Goal: Task Accomplishment & Management: Use online tool/utility

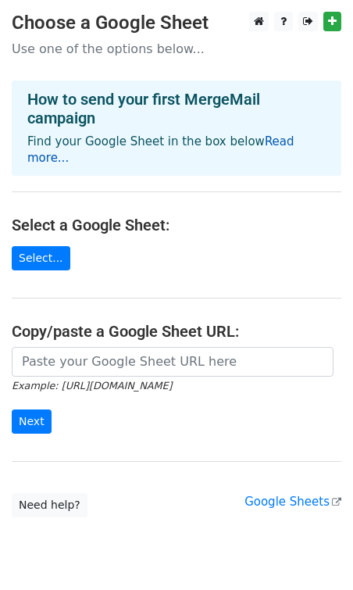
click at [257, 145] on link "Read more..." at bounding box center [160, 149] width 267 height 30
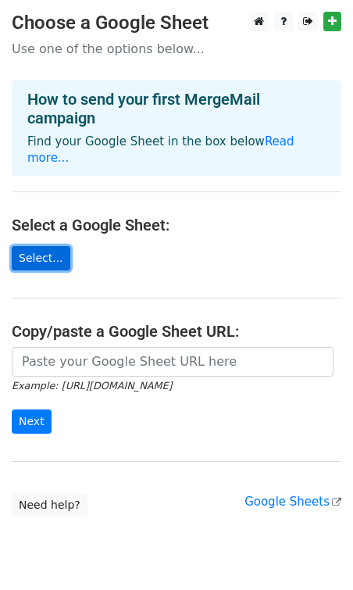
click at [46, 246] on link "Select..." at bounding box center [41, 258] width 59 height 24
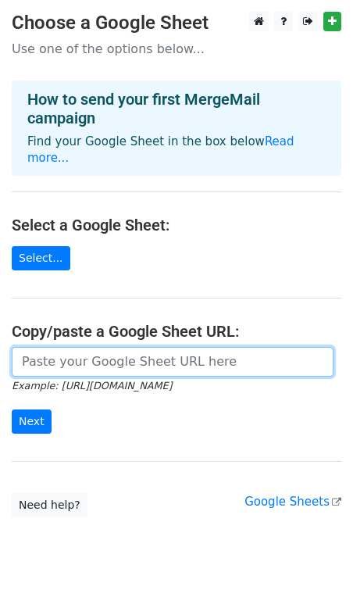
click at [80, 347] on input "url" at bounding box center [173, 362] width 322 height 30
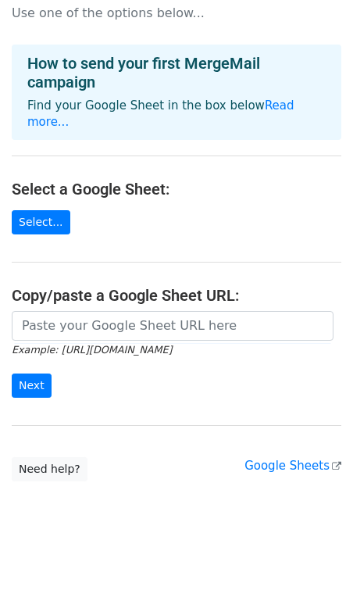
click at [177, 409] on main "Choose a Google Sheet Use one of the options below... How to send your first Me…" at bounding box center [176, 228] width 353 height 505
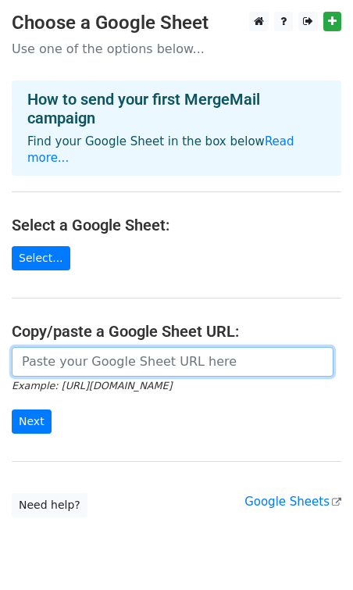
click at [106, 348] on input "url" at bounding box center [173, 362] width 322 height 30
paste input "https://docs.google.com/document/d/1SThqrJKIHlxtWSDpwELhtCfCjVpYrv4GyrV2ZsiSaR4…"
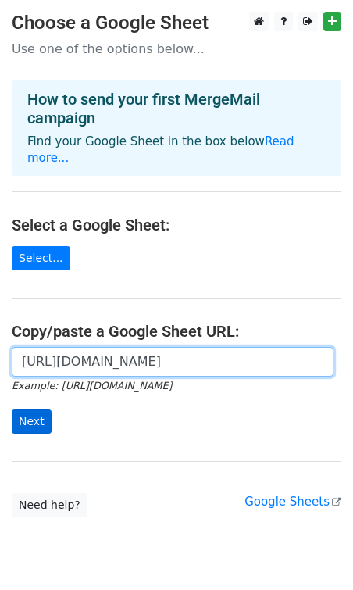
type input "https://docs.google.com/document/d/1SThqrJKIHlxtWSDpwELhtCfCjVpYrv4GyrV2ZsiSaR4…"
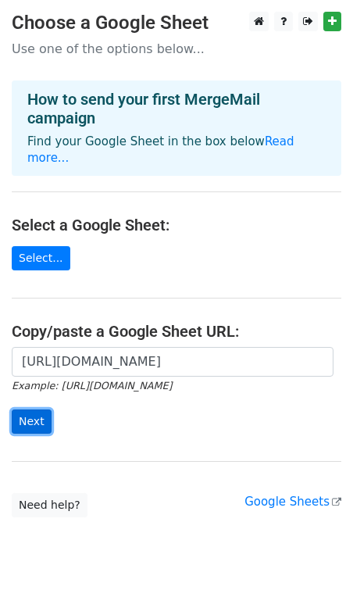
click at [30, 409] on input "Next" at bounding box center [32, 421] width 40 height 24
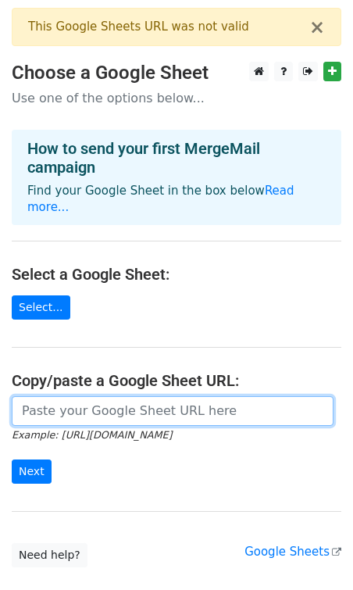
click at [30, 398] on input "url" at bounding box center [173, 411] width 322 height 30
paste input "[URL][DOMAIN_NAME]"
type input "[URL][DOMAIN_NAME]"
drag, startPoint x: 28, startPoint y: 395, endPoint x: -17, endPoint y: 389, distance: 45.6
click at [0, 389] on html "× This Google Sheets URL was not valid Choose a Google Sheet Use one of the opt…" at bounding box center [176, 346] width 353 height 692
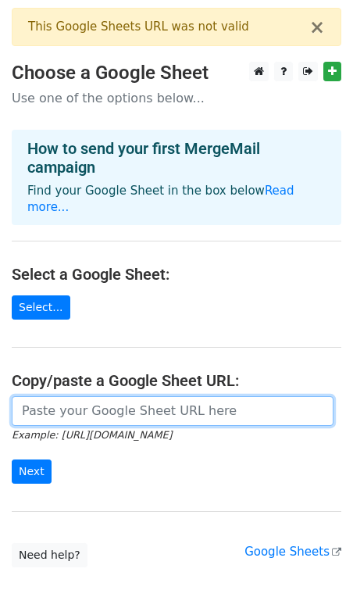
paste input "[URL][DOMAIN_NAME]"
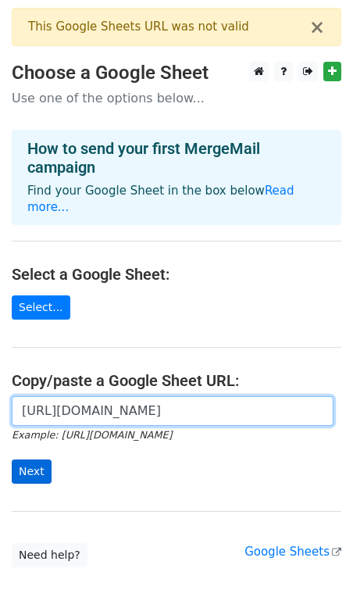
type input "[URL][DOMAIN_NAME]"
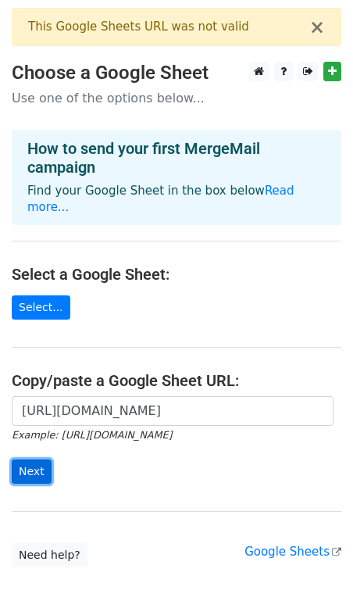
click at [30, 459] on input "Next" at bounding box center [32, 471] width 40 height 24
click at [321, 35] on button "×" at bounding box center [317, 27] width 16 height 19
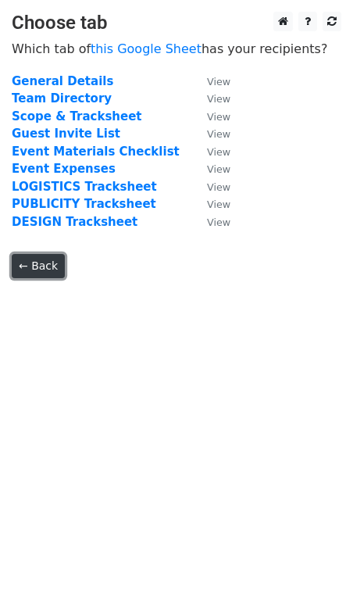
click at [31, 259] on link "← Back" at bounding box center [38, 266] width 53 height 24
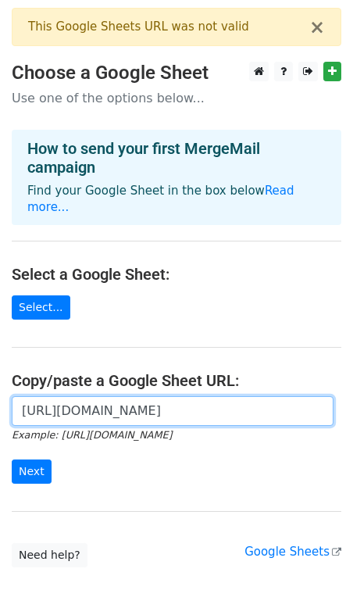
click at [74, 396] on input "https://docs.google.com/spreadsheets/d/1hEhcp-I_9Xt6CElPE0EIFgi2xoZKHh2aHXjt_AF…" at bounding box center [173, 411] width 322 height 30
paste input "dh23xFcHnO2Wa7bMm-Oxc3T2GW-rFAiW_HD3XbJboYQ/edit?gid=1648164556#gid=1648164556"
type input "https://docs.google.com/spreadsheets/d/1dh23xFcHnO2Wa7bMm-Oxc3T2GW-rFAiW_HD3XbJ…"
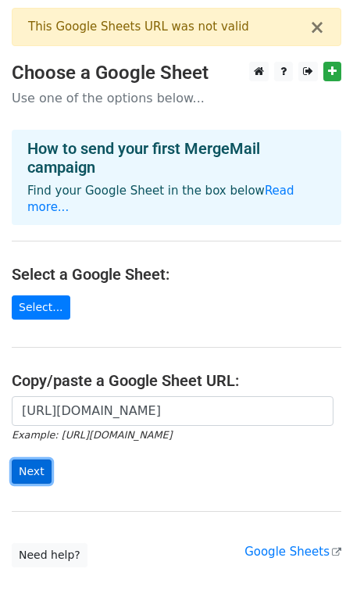
click at [31, 459] on input "Next" at bounding box center [32, 471] width 40 height 24
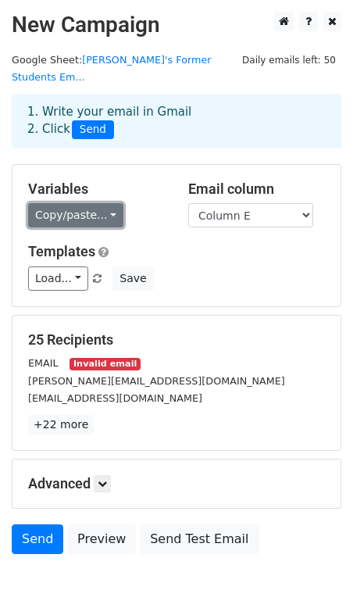
click at [72, 203] on link "Copy/paste..." at bounding box center [75, 215] width 95 height 24
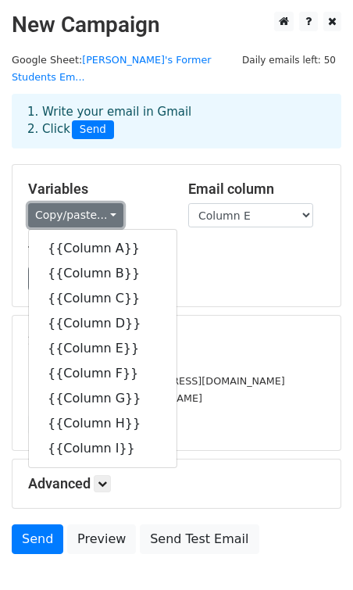
click at [72, 203] on link "Copy/paste..." at bounding box center [75, 215] width 95 height 24
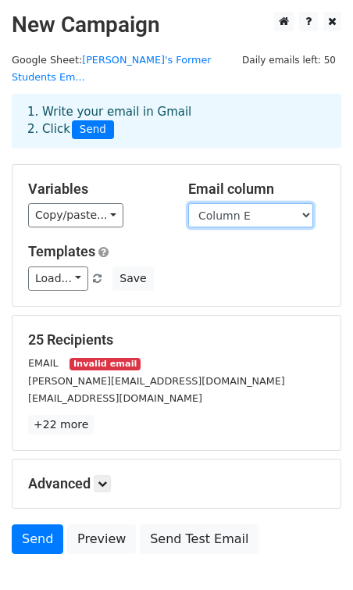
click at [222, 203] on select "Column A Column B Column C Column D Column E Column F Column G Column H Column I" at bounding box center [250, 215] width 125 height 24
click at [235, 203] on select "Column A Column B Column C Column D Column E Column F Column G Column H Column I" at bounding box center [250, 215] width 125 height 24
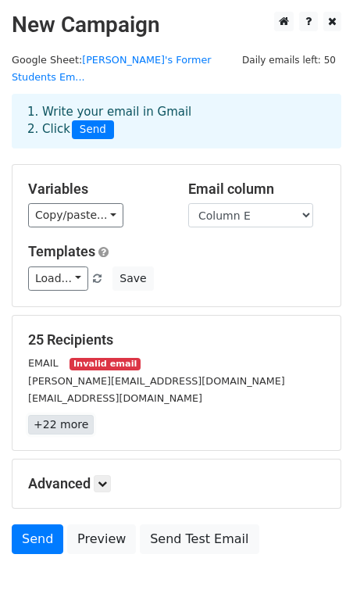
click at [66, 415] on link "+22 more" at bounding box center [61, 425] width 66 height 20
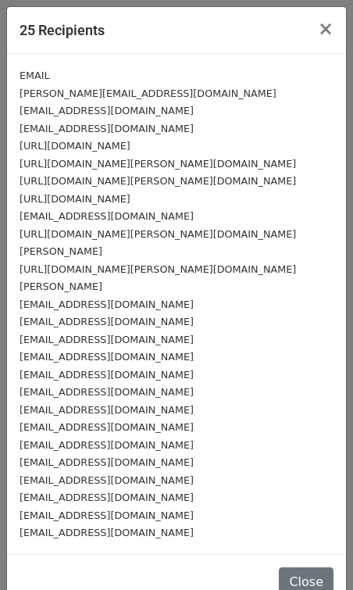
click at [73, 128] on small "archua@up.edu.ph" at bounding box center [107, 129] width 174 height 12
click at [320, 27] on button "×" at bounding box center [325, 29] width 41 height 44
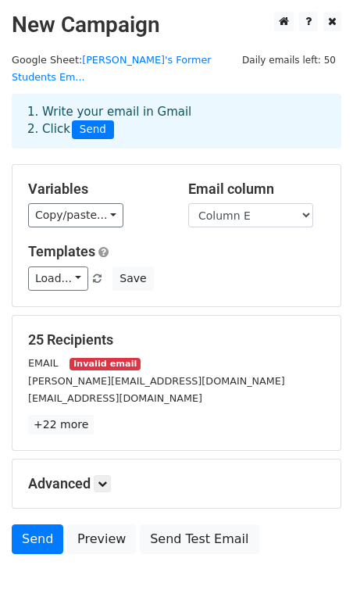
click at [98, 477] on div "Advanced Tracking Track Opens UTM Codes Track Clicks Filters Only include sprea…" at bounding box center [176, 483] width 328 height 48
click at [98, 475] on link at bounding box center [102, 483] width 17 height 17
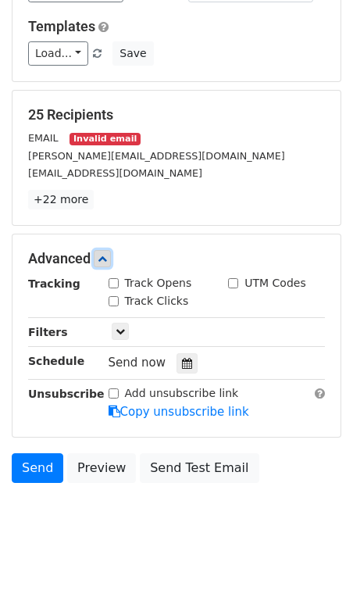
scroll to position [231, 0]
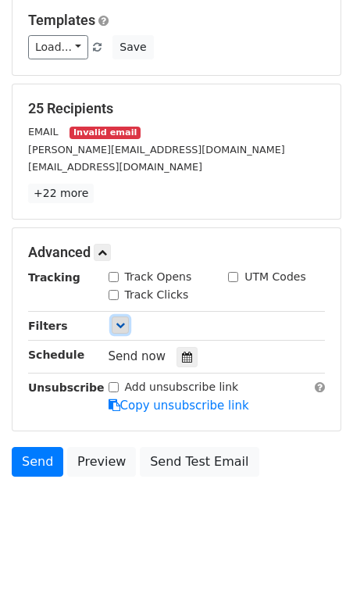
click at [122, 316] on link at bounding box center [120, 324] width 17 height 17
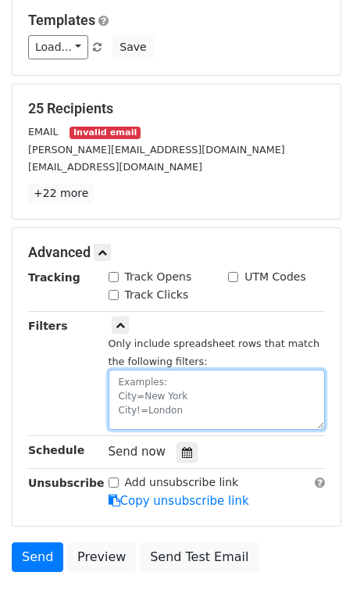
click at [160, 391] on textarea at bounding box center [217, 400] width 217 height 60
type textarea "E"
type textarea "Email"
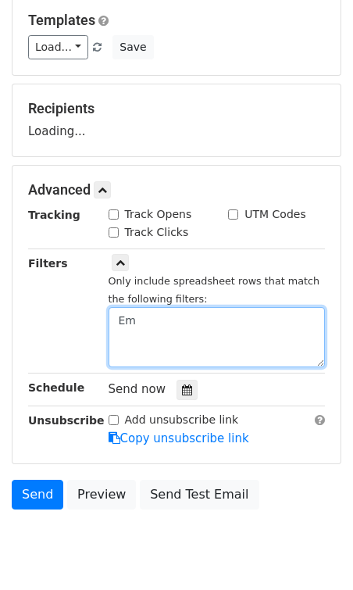
type textarea "E"
type textarea "Email!=https://facebook"
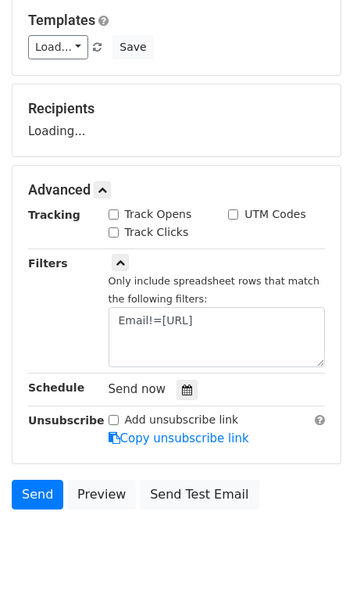
click at [56, 358] on div "Tracking Track Opens UTM Codes Track Clicks Filters Only include spreadsheet ro…" at bounding box center [176, 326] width 297 height 241
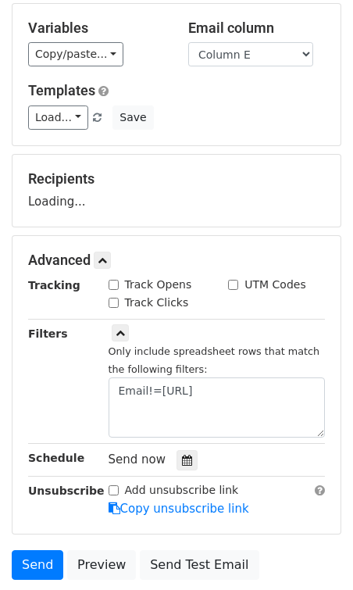
scroll to position [153, 0]
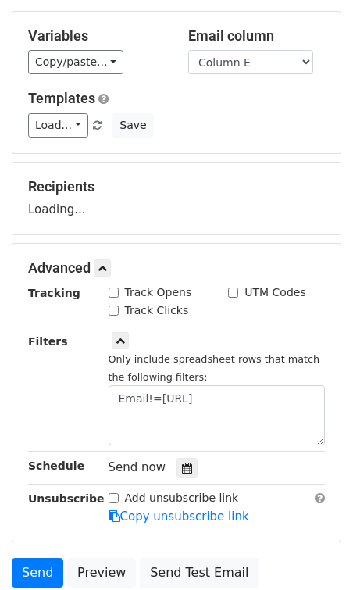
click at [112, 287] on input "Track Opens" at bounding box center [114, 292] width 10 height 10
checkbox input "true"
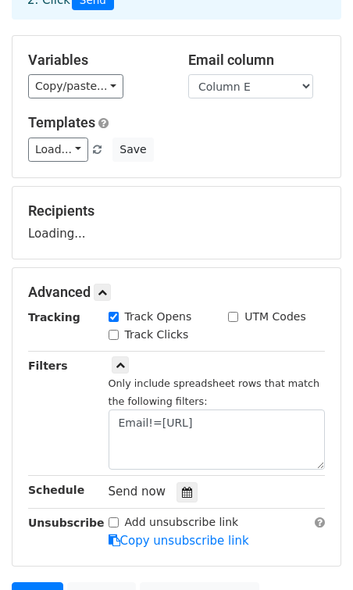
scroll to position [112, 0]
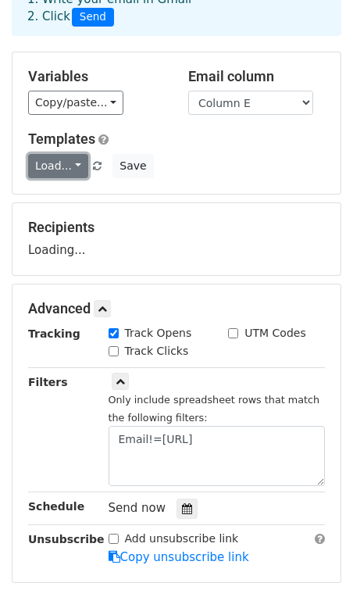
click at [62, 154] on link "Load..." at bounding box center [58, 166] width 60 height 24
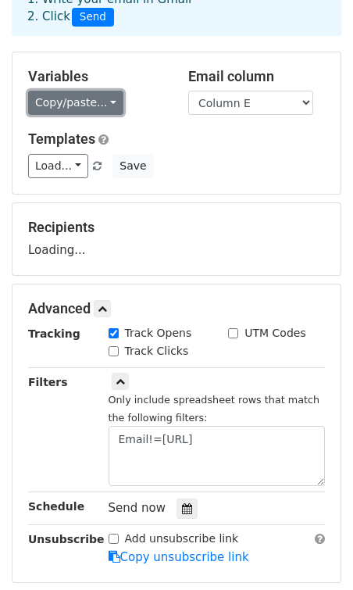
click at [68, 91] on link "Copy/paste..." at bounding box center [75, 103] width 95 height 24
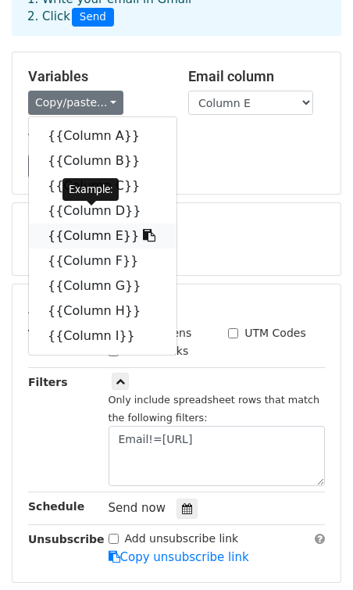
click at [91, 223] on link "{{Column E}}" at bounding box center [103, 235] width 148 height 25
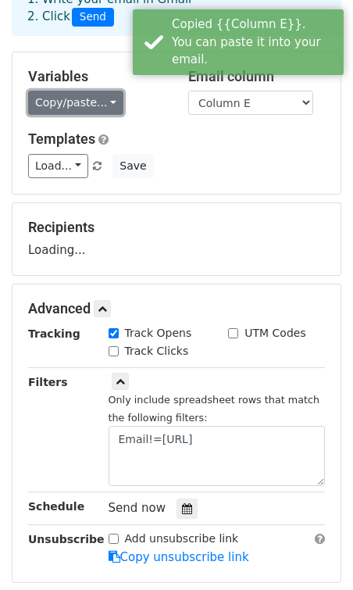
click at [87, 96] on link "Copy/paste..." at bounding box center [75, 103] width 95 height 24
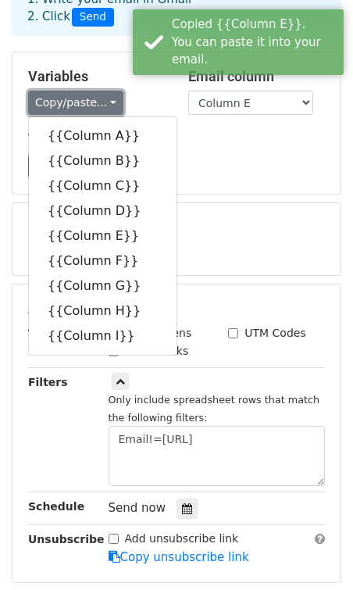
click at [87, 96] on link "Copy/paste..." at bounding box center [75, 103] width 95 height 24
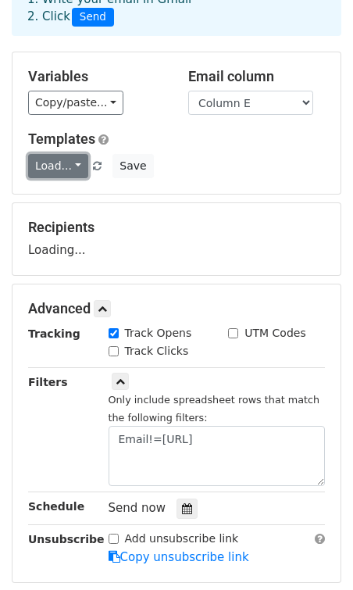
click at [71, 154] on link "Load..." at bounding box center [58, 166] width 60 height 24
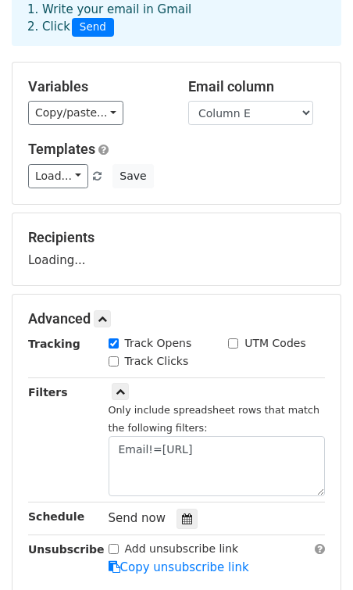
scroll to position [123, 0]
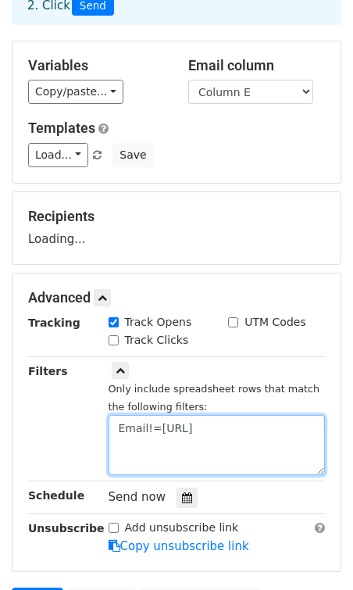
drag, startPoint x: 277, startPoint y: 421, endPoint x: 76, endPoint y: 422, distance: 200.8
click at [76, 422] on div "Filters Only include spreadsheet rows that match the following filters: Email!=…" at bounding box center [176, 418] width 320 height 113
drag, startPoint x: 242, startPoint y: 416, endPoint x: -13, endPoint y: 416, distance: 255.5
click at [0, 416] on html "New Campaign Daily emails left: 50 Google Sheet: Doreen's Former Students Em...…" at bounding box center [176, 313] width 353 height 873
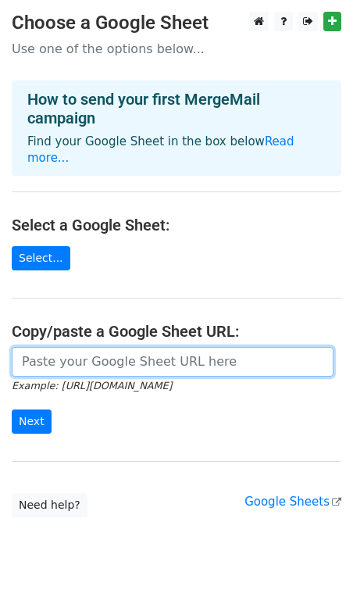
click at [80, 352] on input "url" at bounding box center [173, 362] width 322 height 30
paste input "[URL][DOMAIN_NAME]"
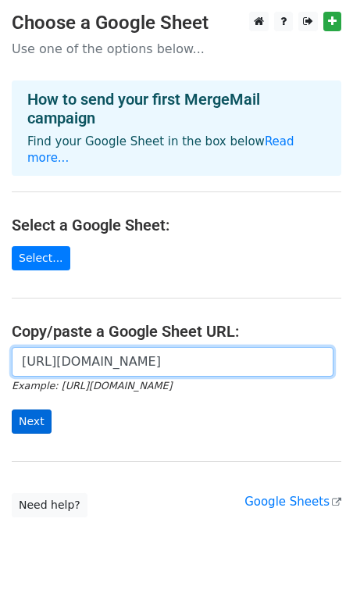
type input "[URL][DOMAIN_NAME]"
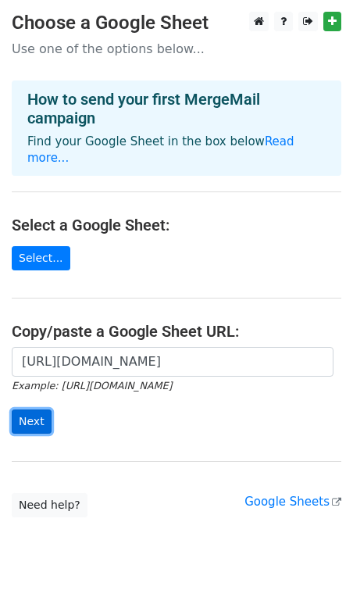
click at [16, 409] on input "Next" at bounding box center [32, 421] width 40 height 24
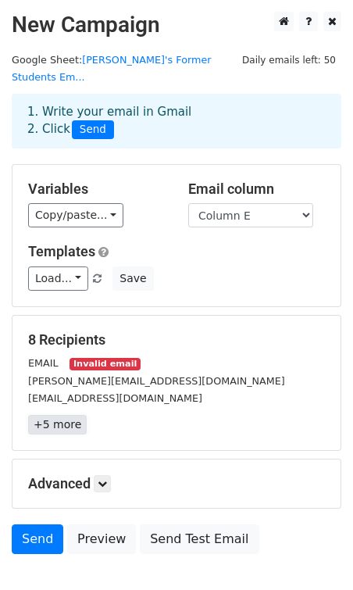
click at [50, 415] on link "+5 more" at bounding box center [57, 425] width 59 height 20
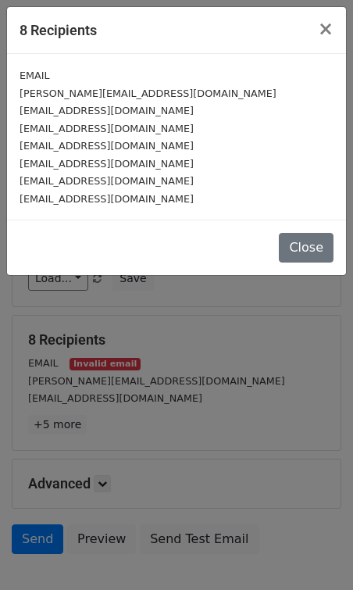
click at [37, 77] on small "EMAIL" at bounding box center [35, 76] width 30 height 12
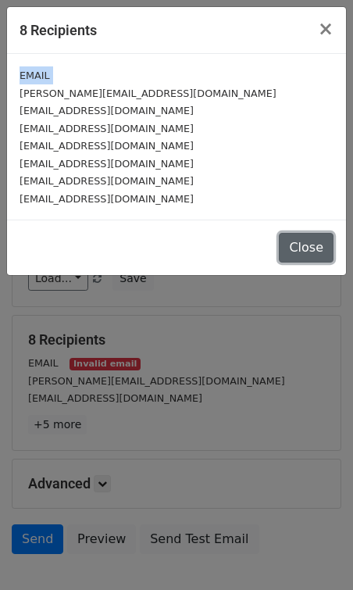
click at [298, 234] on button "Close" at bounding box center [306, 248] width 55 height 30
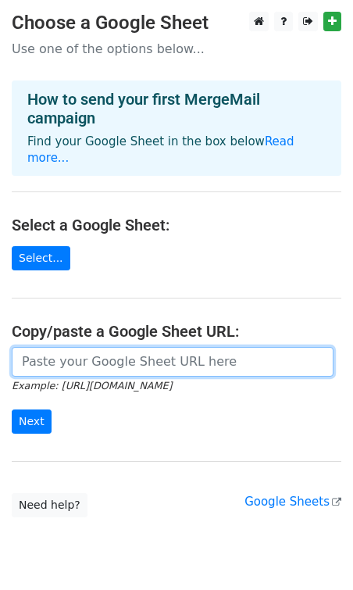
click at [133, 347] on input "url" at bounding box center [173, 362] width 322 height 30
paste input "https://docs.google.com/spreadsheets/d/1dh23xFcHnO2Wa7bMm-Oxc3T2GW-rFAiW_HD3XbJ…"
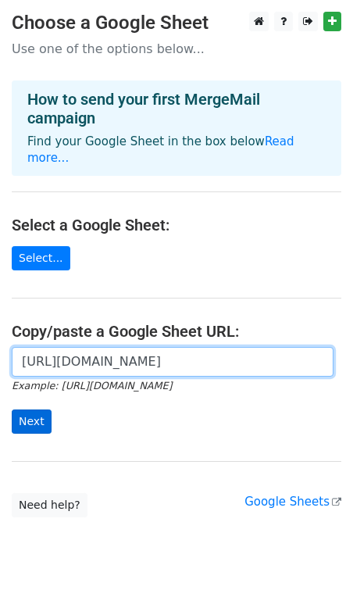
type input "https://docs.google.com/spreadsheets/d/1dh23xFcHnO2Wa7bMm-Oxc3T2GW-rFAiW_HD3XbJ…"
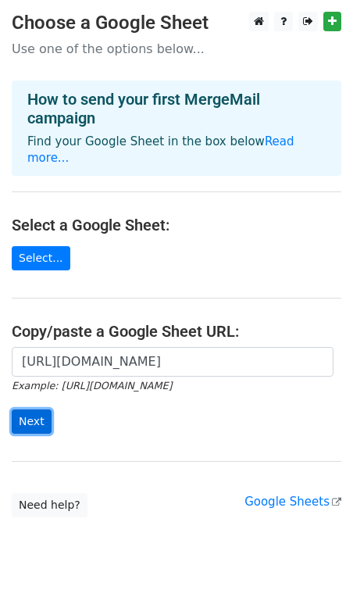
click at [34, 409] on input "Next" at bounding box center [32, 421] width 40 height 24
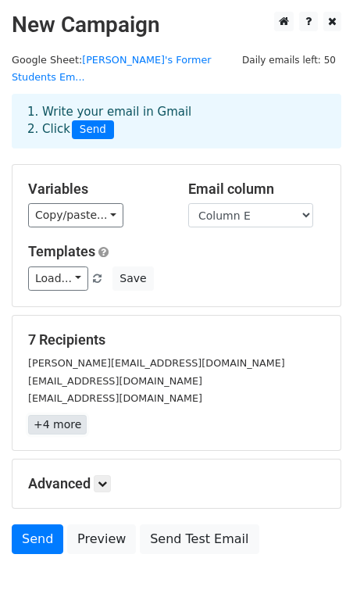
click at [57, 415] on link "+4 more" at bounding box center [57, 425] width 59 height 20
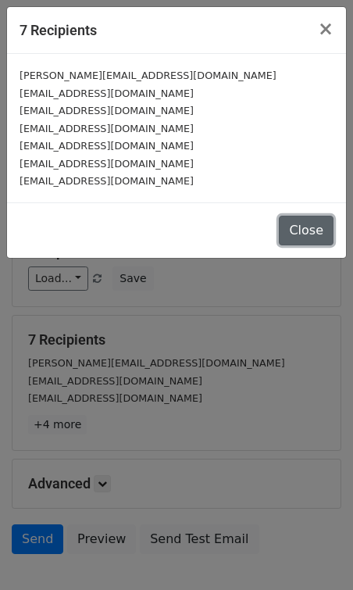
click at [292, 223] on button "Close" at bounding box center [306, 231] width 55 height 30
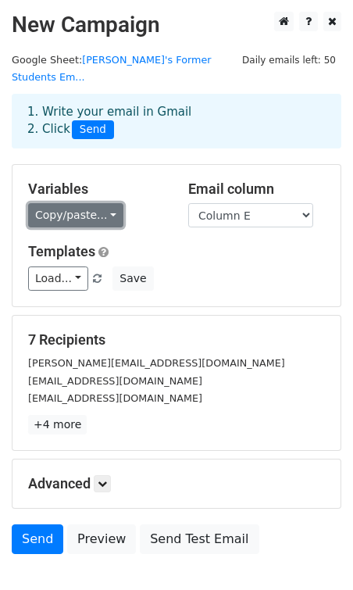
click at [64, 205] on link "Copy/paste..." at bounding box center [75, 215] width 95 height 24
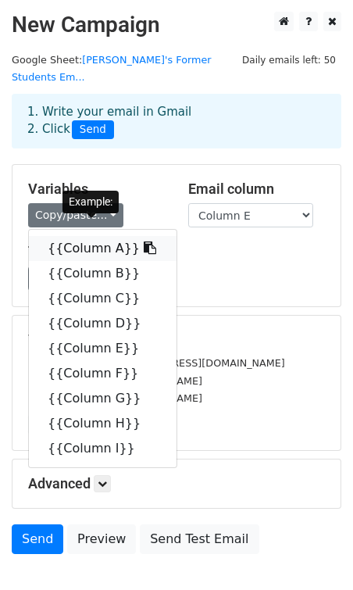
click at [68, 236] on link "{{Column A}}" at bounding box center [103, 248] width 148 height 25
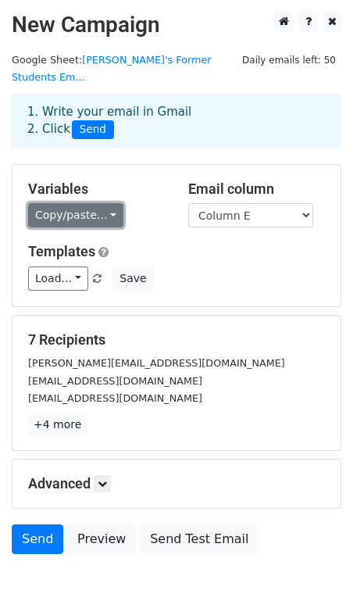
click at [41, 203] on link "Copy/paste..." at bounding box center [75, 215] width 95 height 24
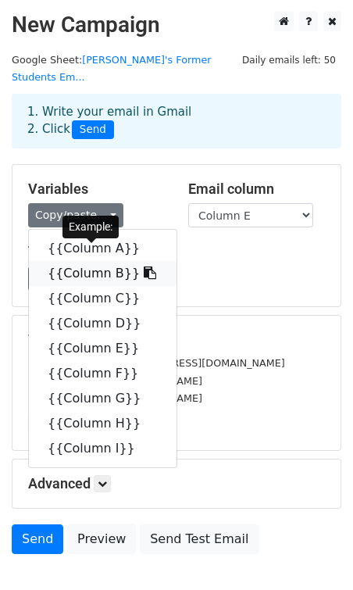
click at [95, 261] on link "{{Column B}}" at bounding box center [103, 273] width 148 height 25
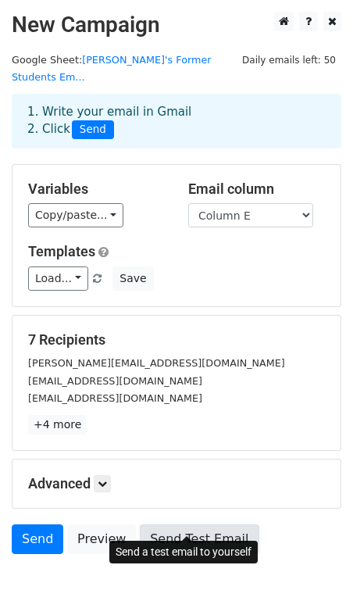
click at [186, 524] on link "Send Test Email" at bounding box center [199, 539] width 119 height 30
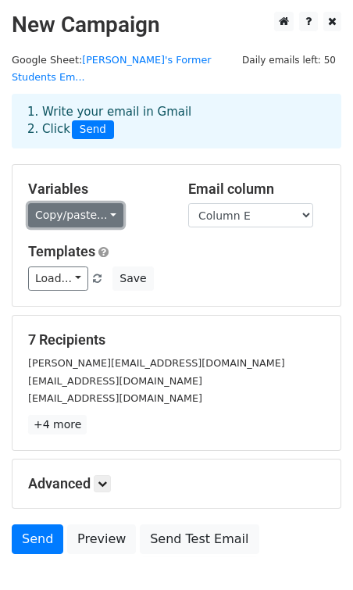
click at [55, 205] on link "Copy/paste..." at bounding box center [75, 215] width 95 height 24
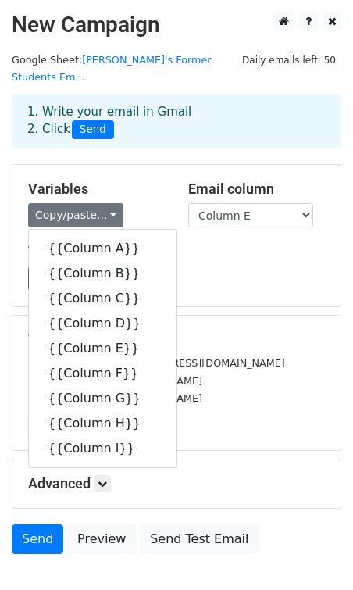
click at [194, 331] on h5 "7 Recipients" at bounding box center [176, 339] width 297 height 17
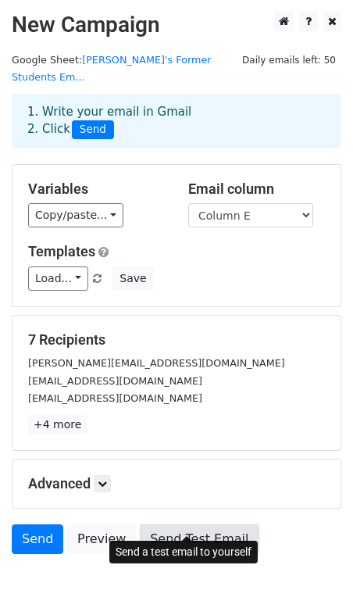
click at [159, 527] on link "Send Test Email" at bounding box center [199, 539] width 119 height 30
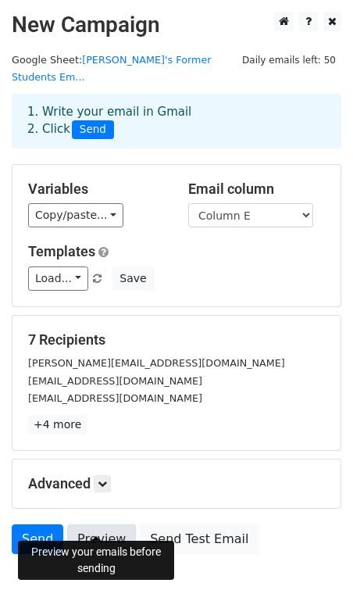
click at [84, 530] on link "Preview" at bounding box center [101, 539] width 69 height 30
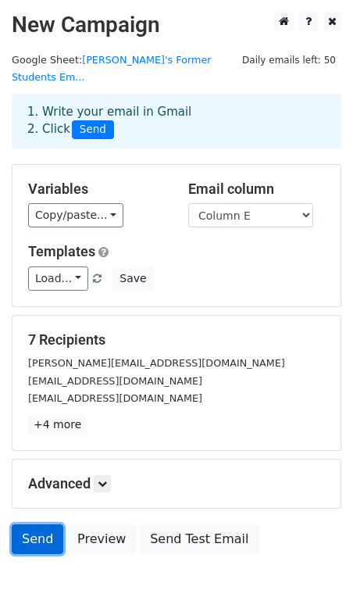
click at [43, 524] on link "Send" at bounding box center [38, 539] width 52 height 30
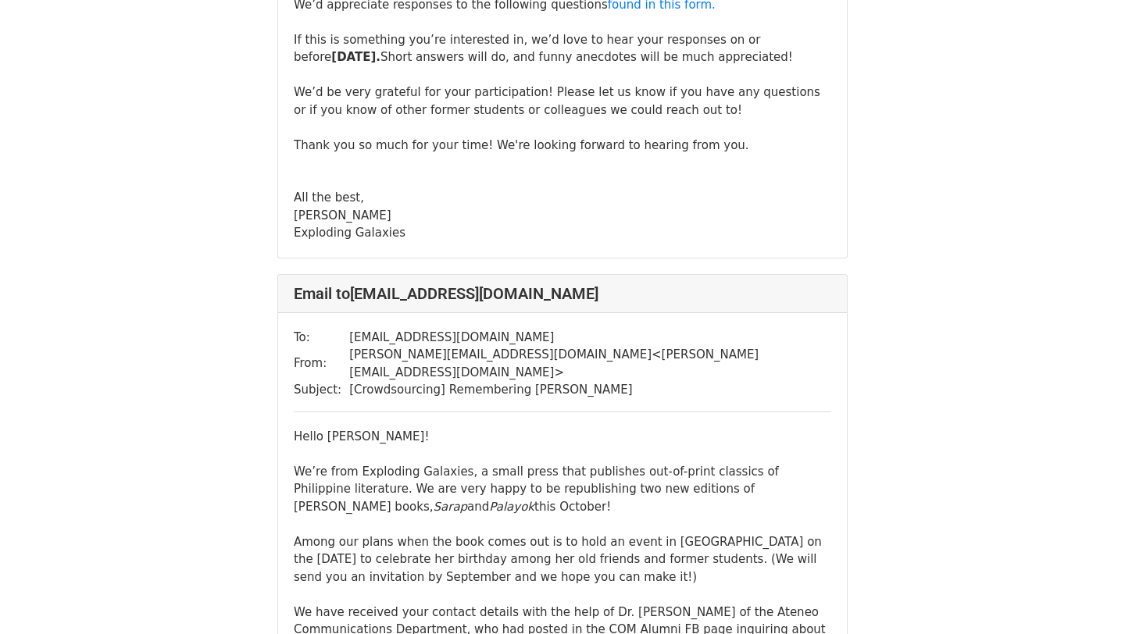
scroll to position [4010, 0]
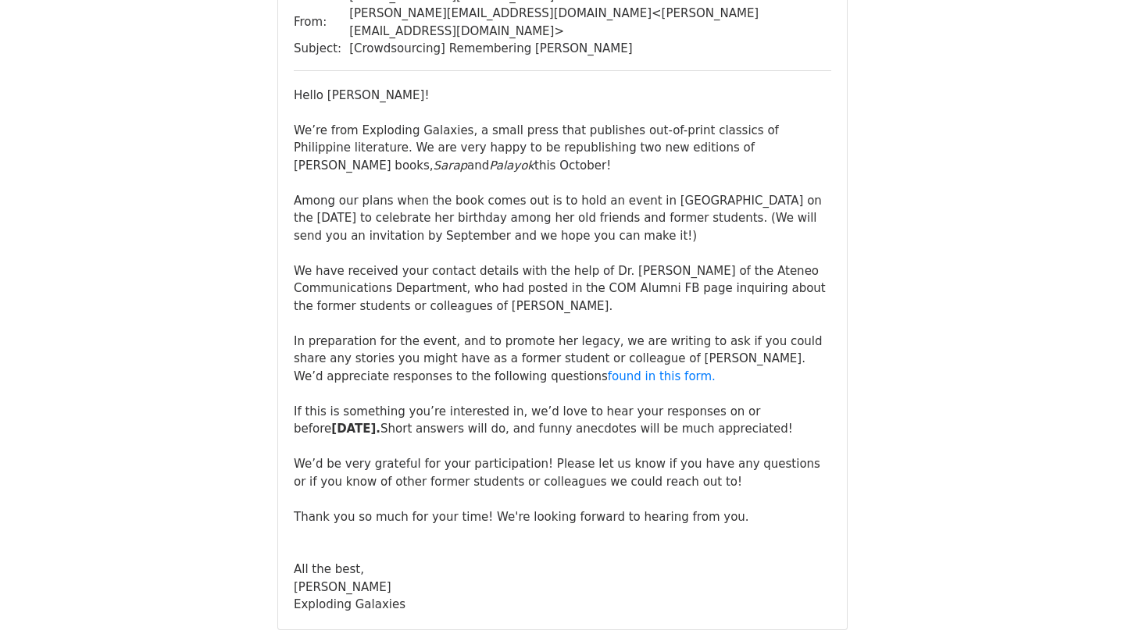
scroll to position [2945, 0]
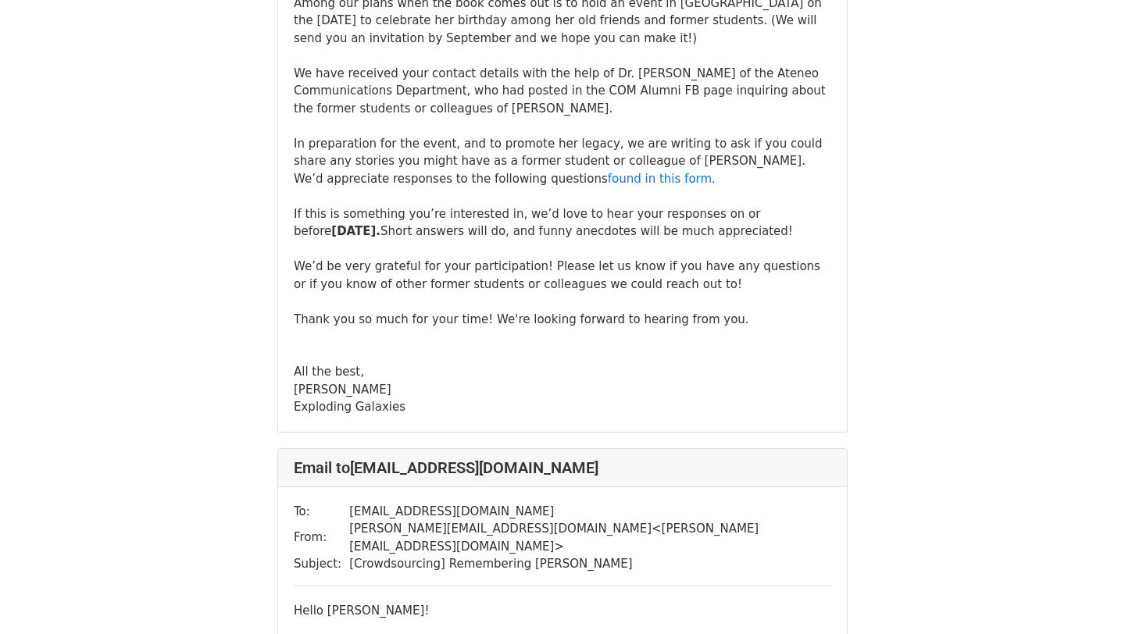
scroll to position [0, 0]
